Goal: Find specific page/section: Find specific page/section

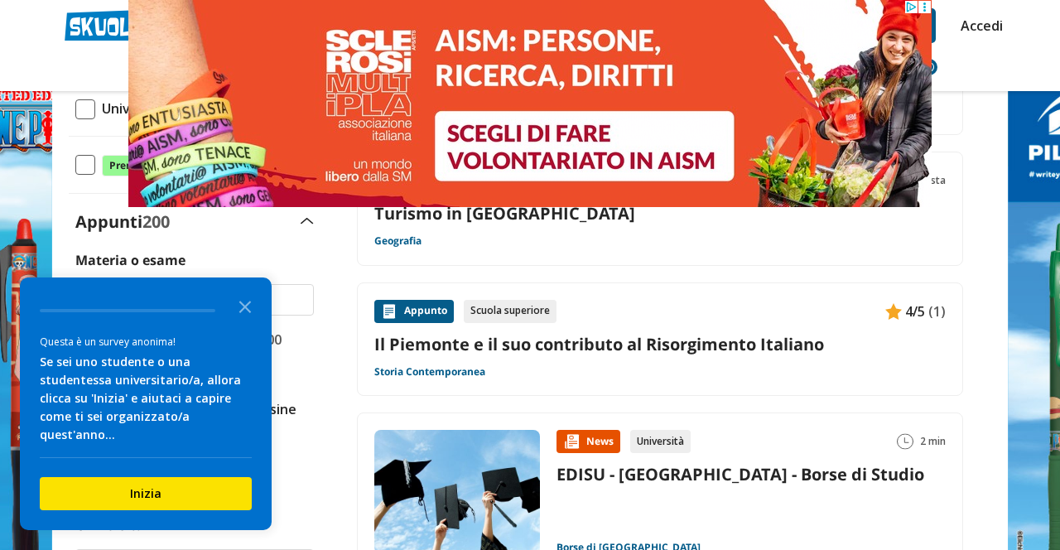
scroll to position [331, 0]
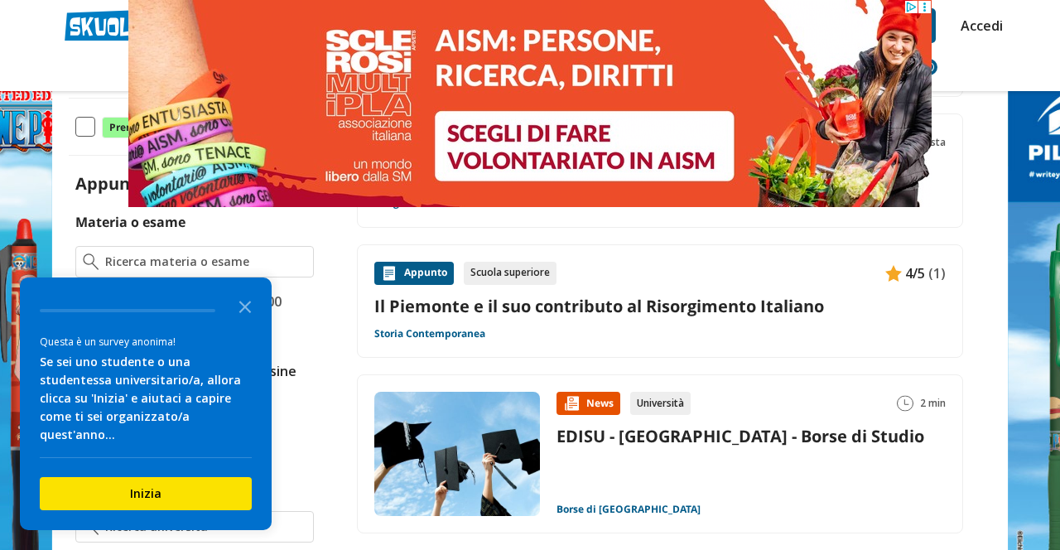
click at [249, 322] on icon "Close the survey" at bounding box center [244, 305] width 33 height 33
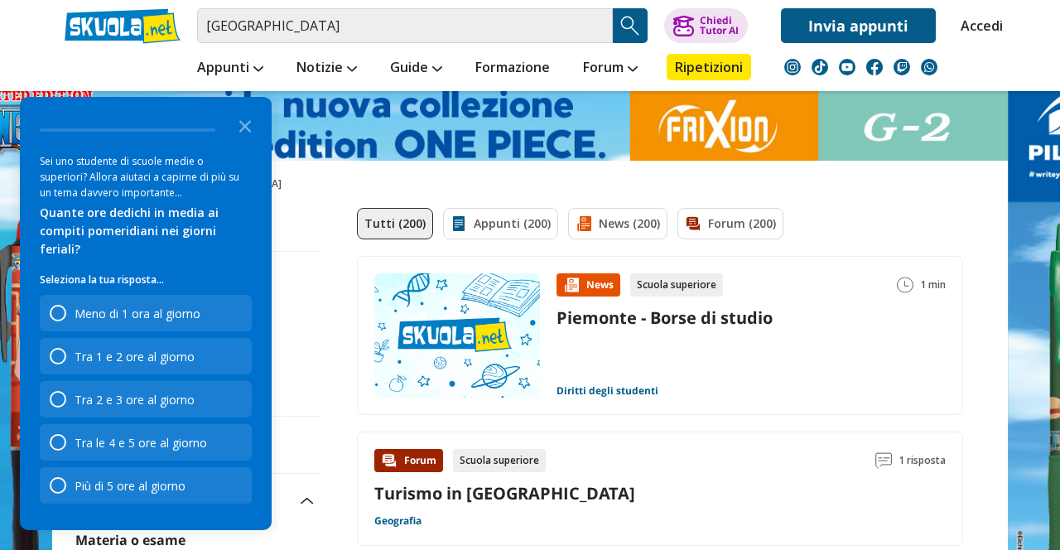
scroll to position [16, 0]
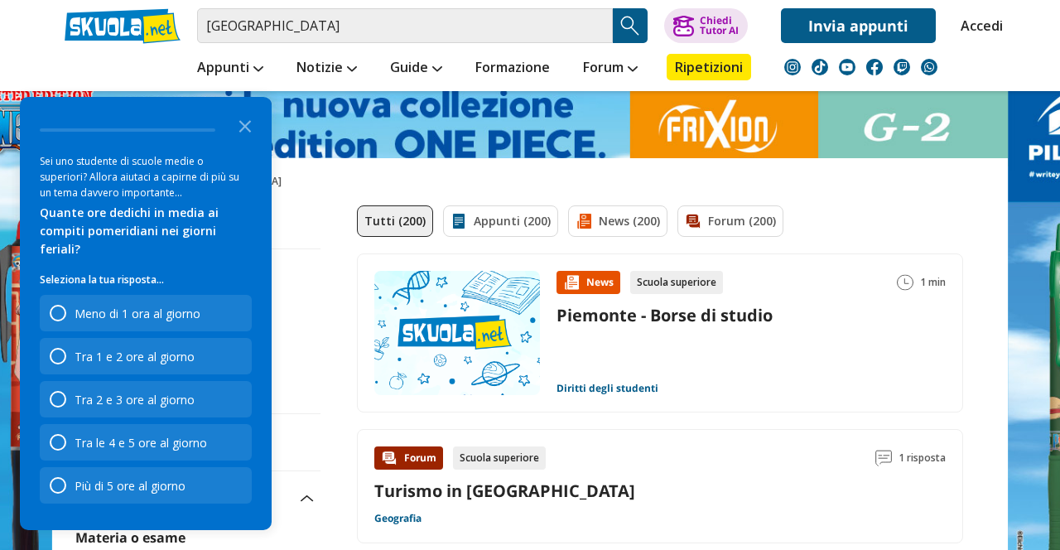
click at [251, 142] on icon "Close the survey" at bounding box center [244, 124] width 33 height 33
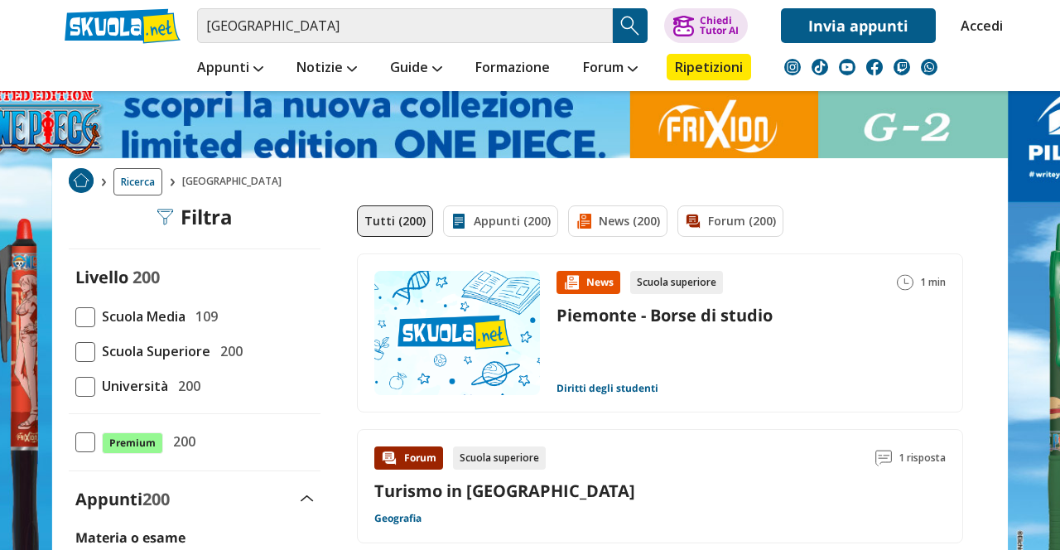
scroll to position [0, 0]
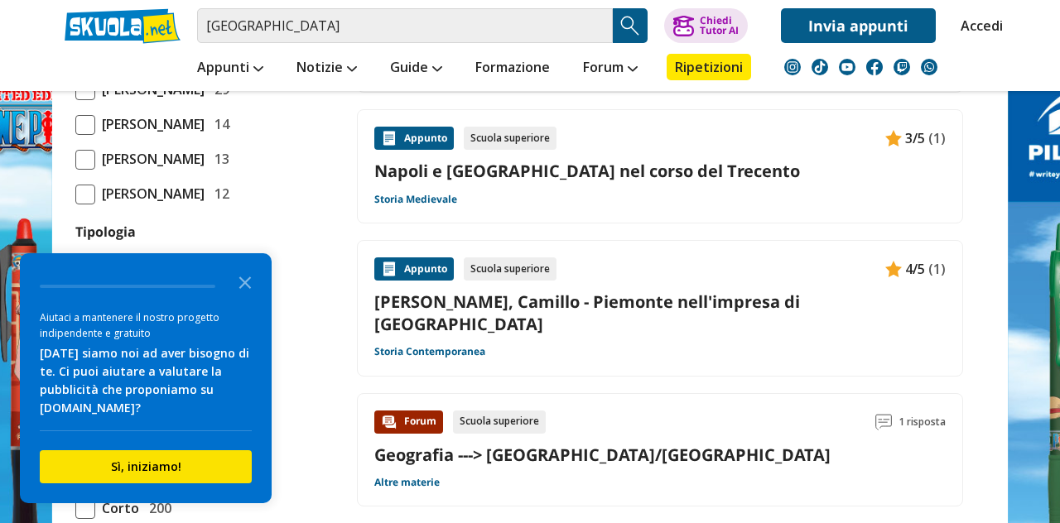
scroll to position [1334, 0]
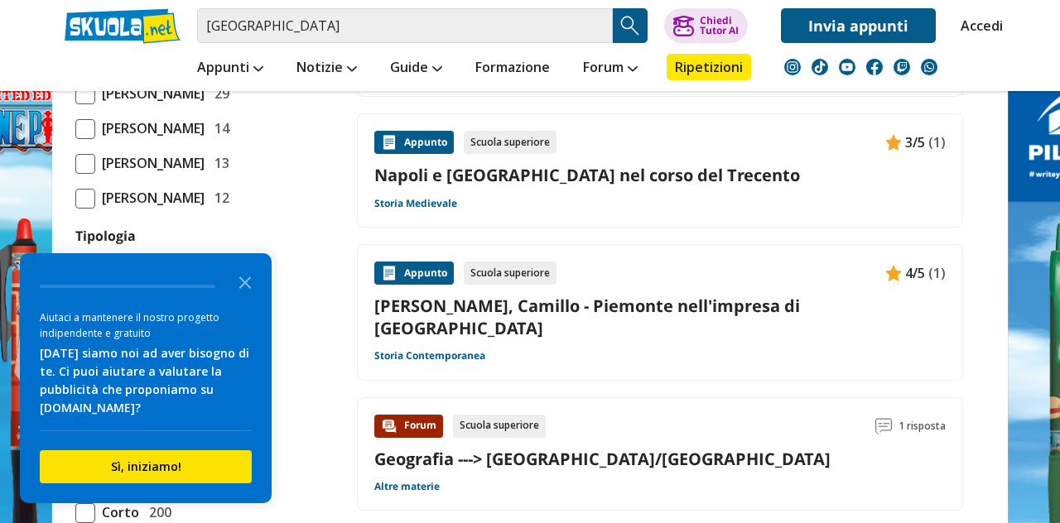
click at [252, 281] on icon "Close the survey" at bounding box center [244, 281] width 33 height 33
